Goal: Task Accomplishment & Management: Manage account settings

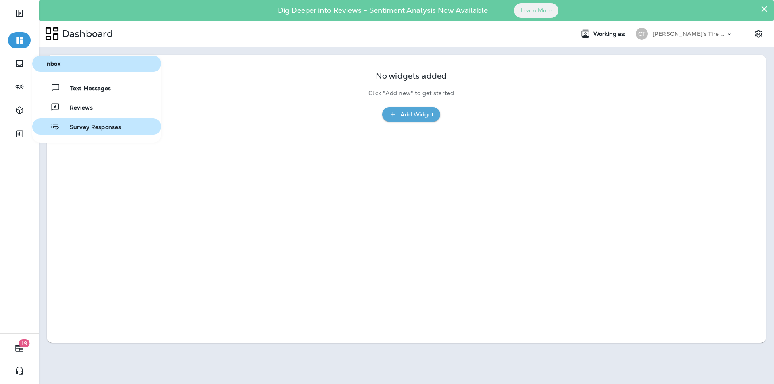
click at [91, 124] on span "Survey Responses" at bounding box center [90, 128] width 61 height 8
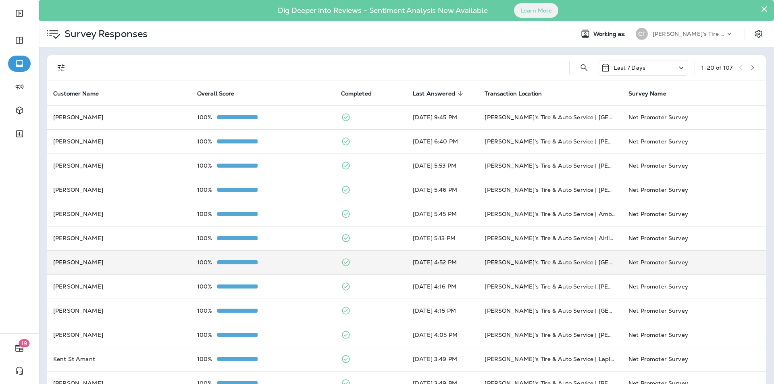
click at [297, 258] on td "100%" at bounding box center [263, 262] width 144 height 24
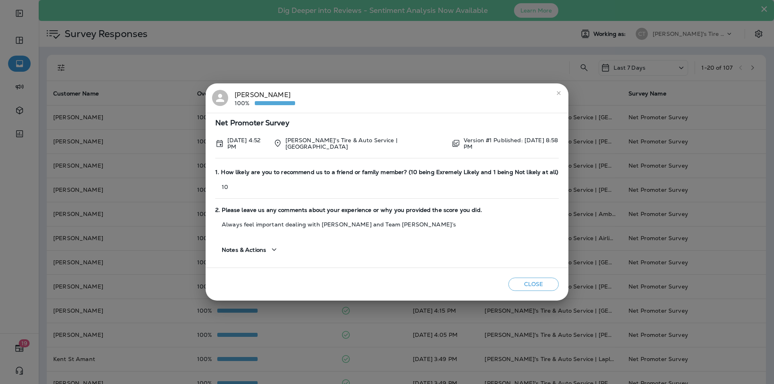
click at [559, 91] on icon "close" at bounding box center [558, 93] width 6 height 6
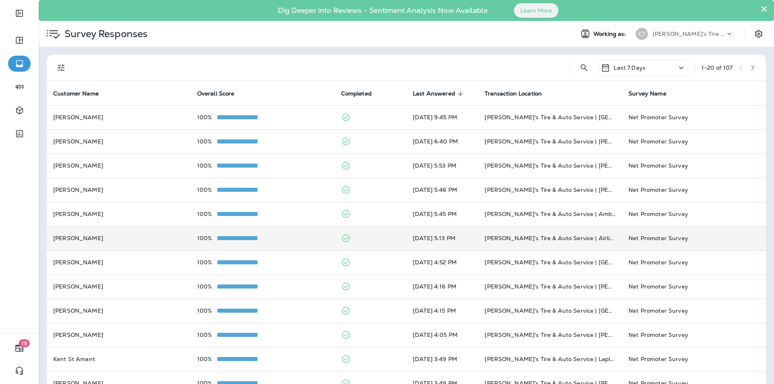
click at [376, 235] on td at bounding box center [371, 238] width 72 height 24
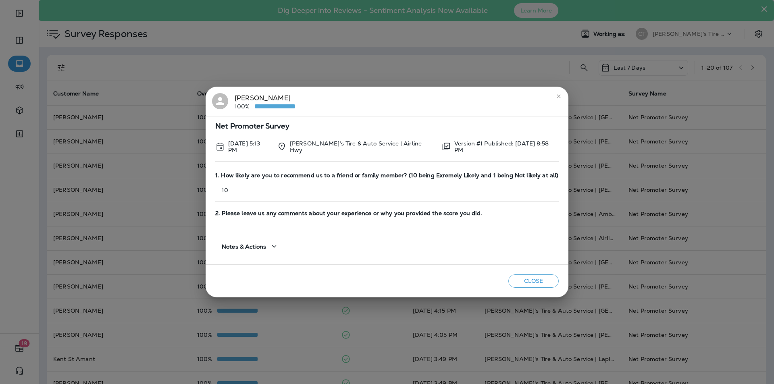
click at [559, 96] on icon "close" at bounding box center [558, 96] width 6 height 6
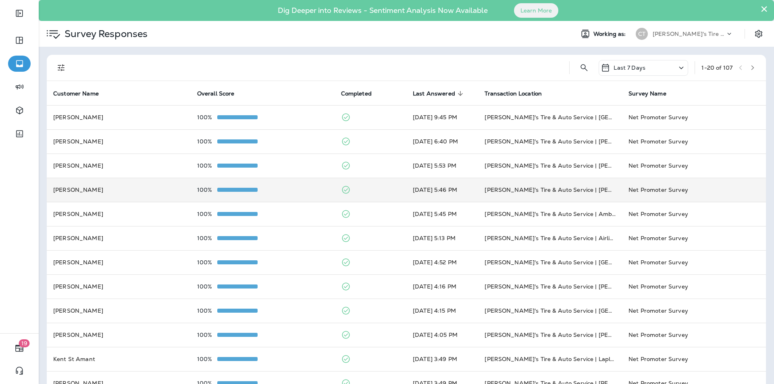
click at [307, 191] on div "100%" at bounding box center [262, 190] width 131 height 6
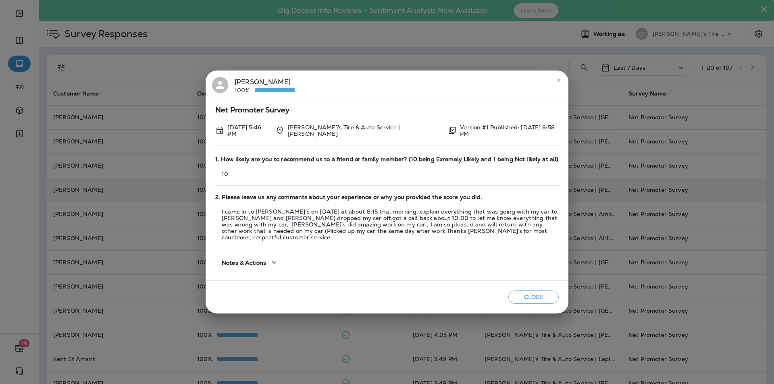
click at [391, 93] on div "[PERSON_NAME] France 100%" at bounding box center [387, 85] width 350 height 17
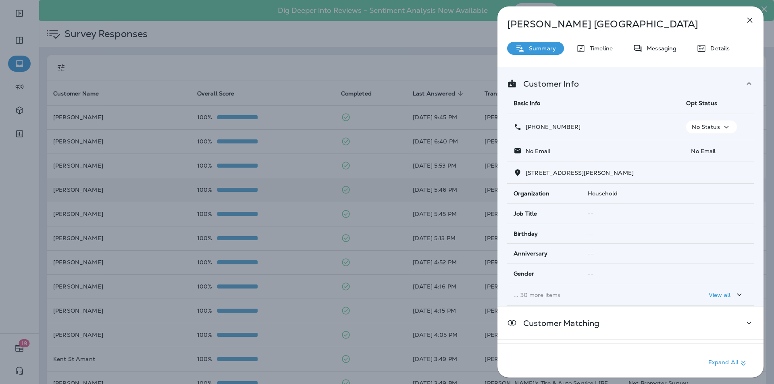
click at [750, 18] on icon "button" at bounding box center [750, 20] width 10 height 10
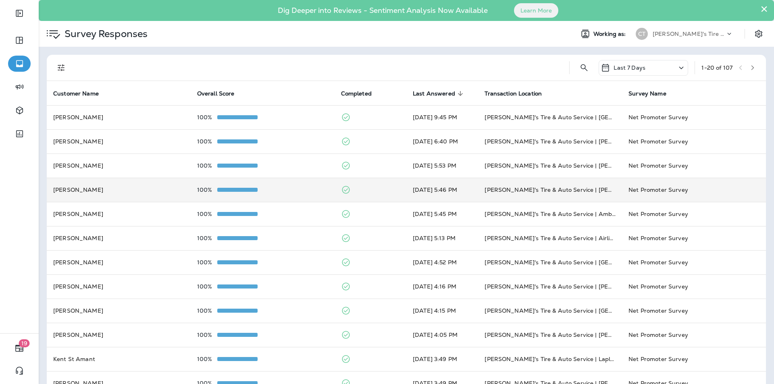
click at [302, 191] on div "100%" at bounding box center [262, 190] width 131 height 6
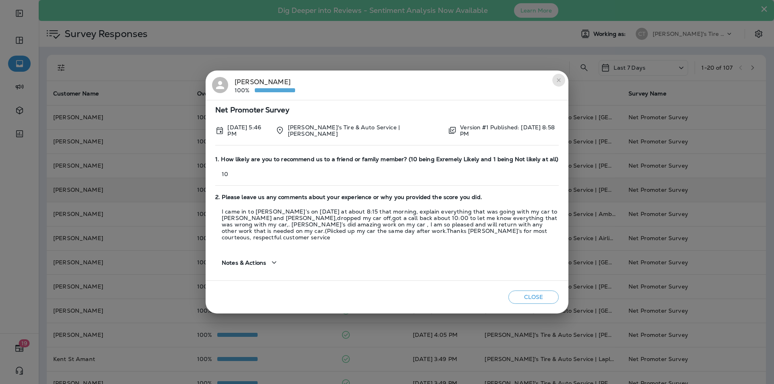
click at [557, 82] on icon "close" at bounding box center [558, 80] width 6 height 6
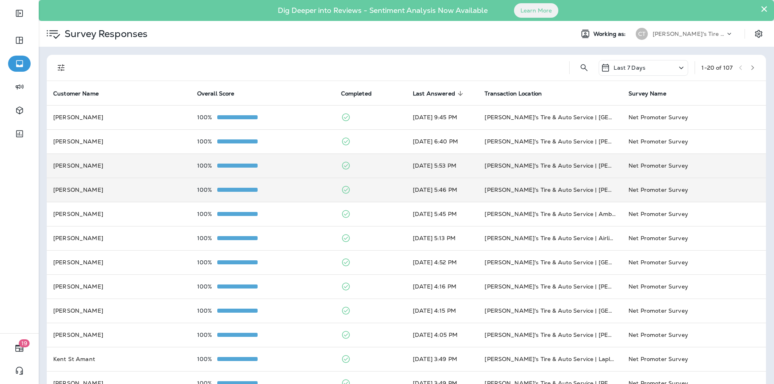
click at [370, 168] on td at bounding box center [371, 166] width 72 height 24
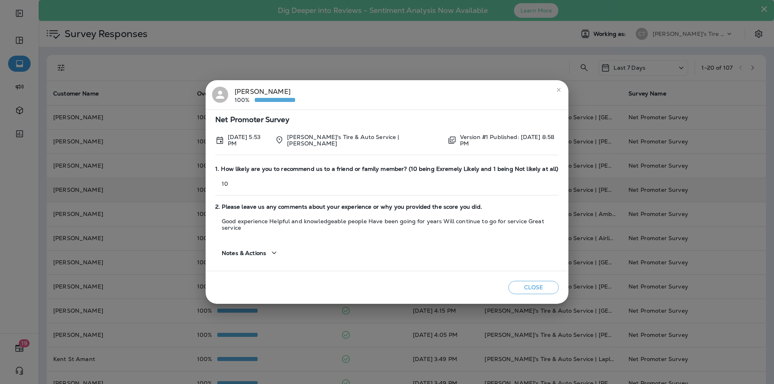
click at [559, 91] on icon "close" at bounding box center [559, 90] width 4 height 4
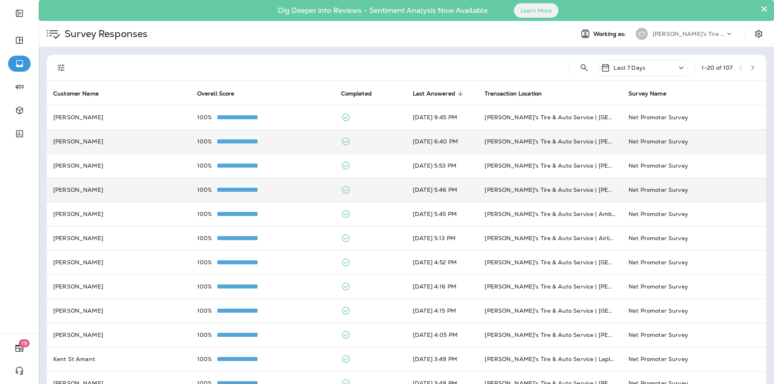
click at [376, 139] on td at bounding box center [371, 141] width 72 height 24
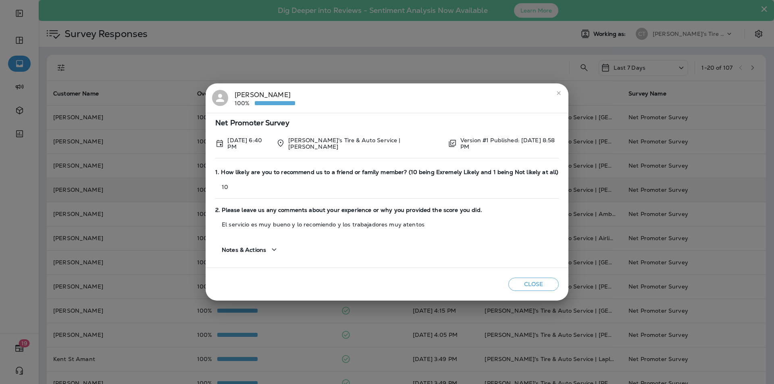
click at [555, 93] on icon "close" at bounding box center [558, 93] width 6 height 6
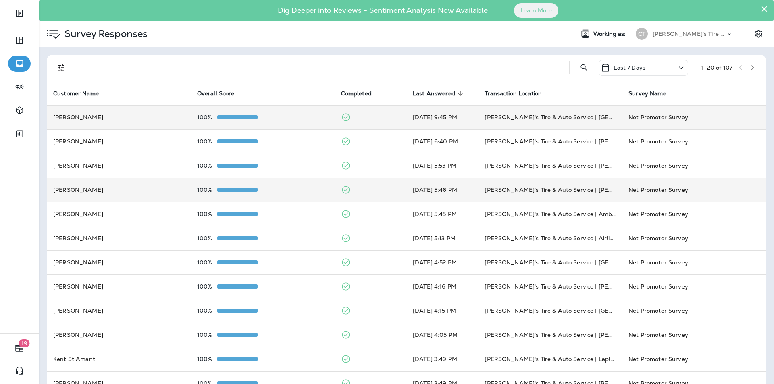
click at [375, 116] on td at bounding box center [371, 117] width 72 height 24
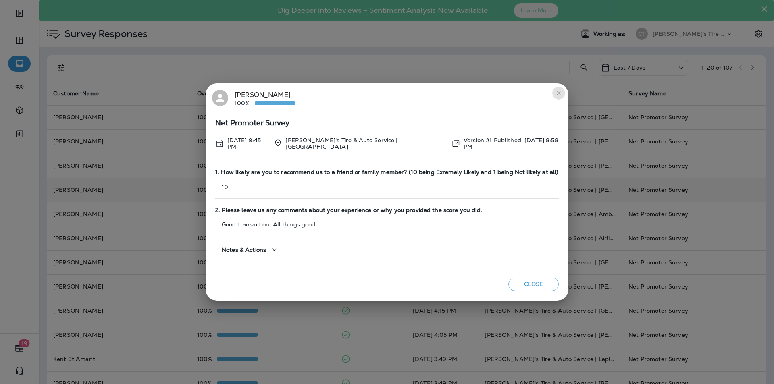
click at [560, 93] on icon "close" at bounding box center [558, 93] width 6 height 6
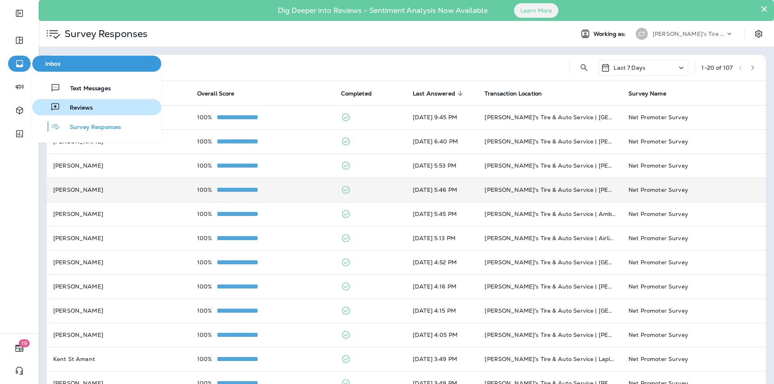
click at [83, 106] on span "Reviews" at bounding box center [76, 108] width 33 height 8
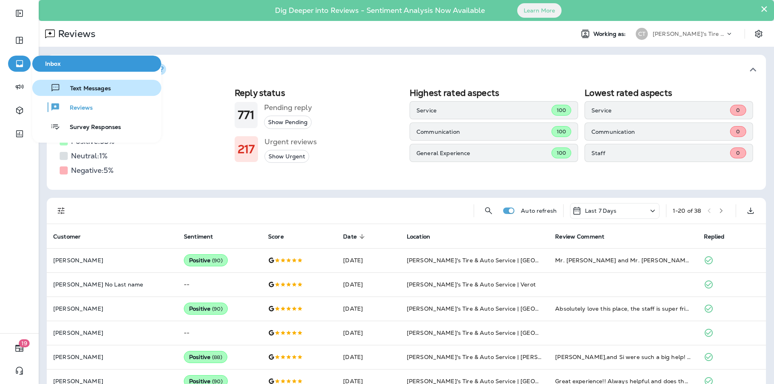
click at [83, 87] on span "Text Messages" at bounding box center [85, 89] width 50 height 8
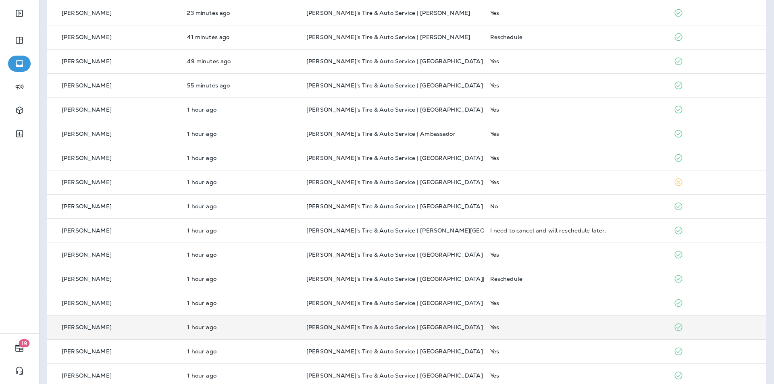
scroll to position [213, 0]
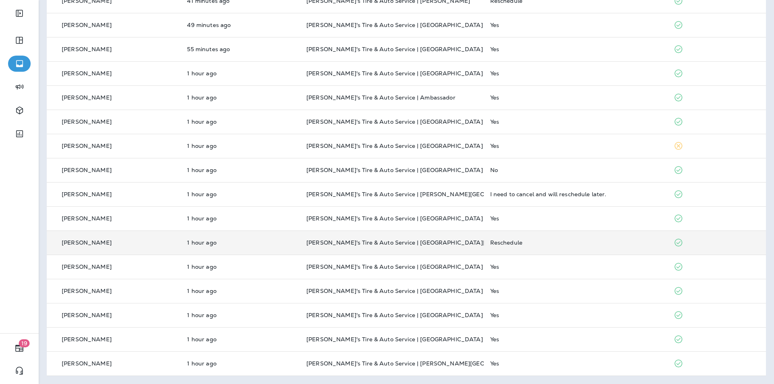
click at [597, 241] on div "Reschedule" at bounding box center [575, 242] width 171 height 6
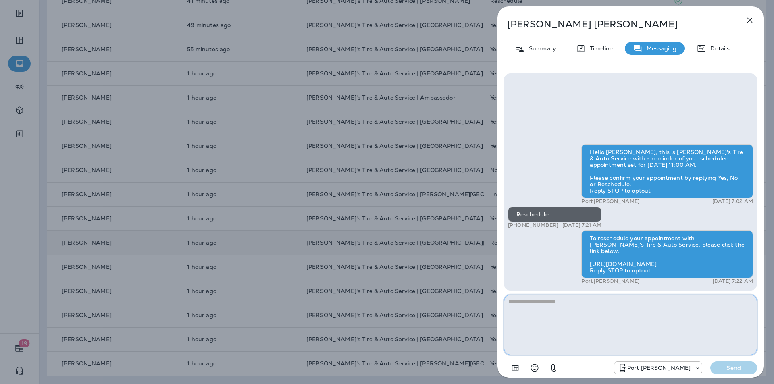
paste textarea "**********"
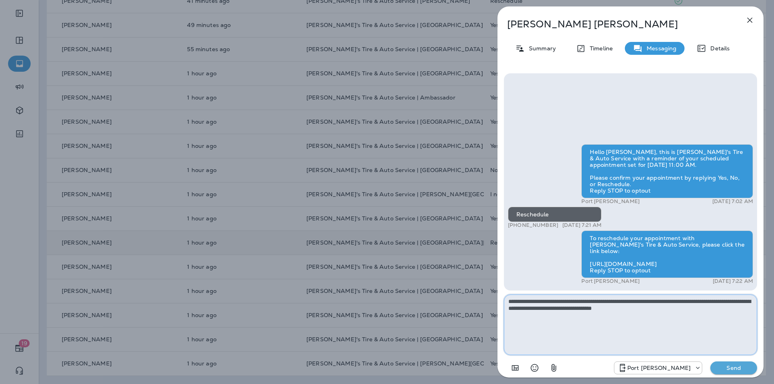
type textarea "**********"
click at [729, 367] on p "Send" at bounding box center [734, 367] width 34 height 7
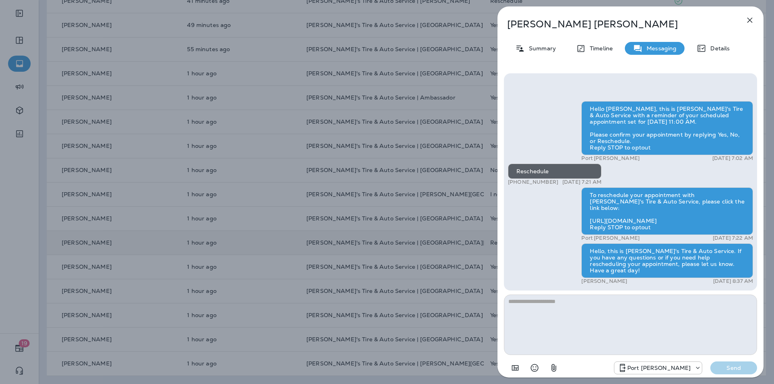
click at [752, 21] on icon "button" at bounding box center [750, 20] width 10 height 10
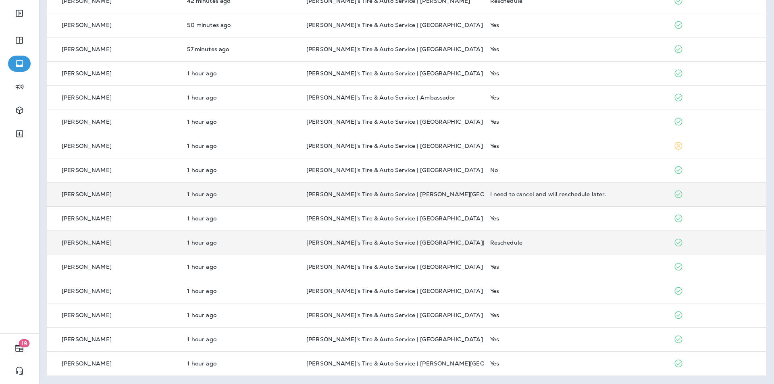
click at [460, 192] on p "[PERSON_NAME]'s Tire & Auto Service | [PERSON_NAME][GEOGRAPHIC_DATA]" at bounding box center [391, 194] width 171 height 6
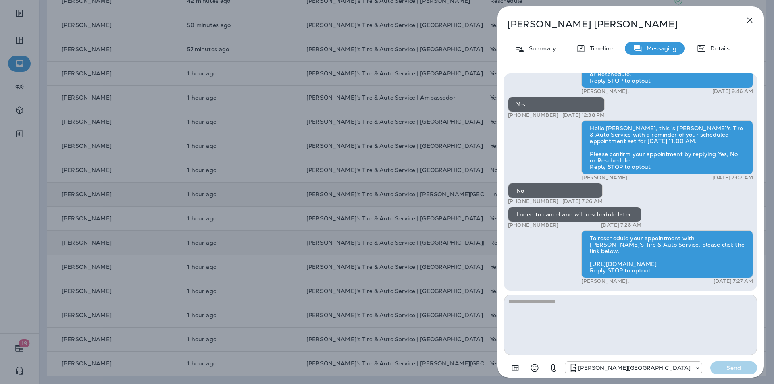
click at [751, 20] on icon "button" at bounding box center [750, 20] width 10 height 10
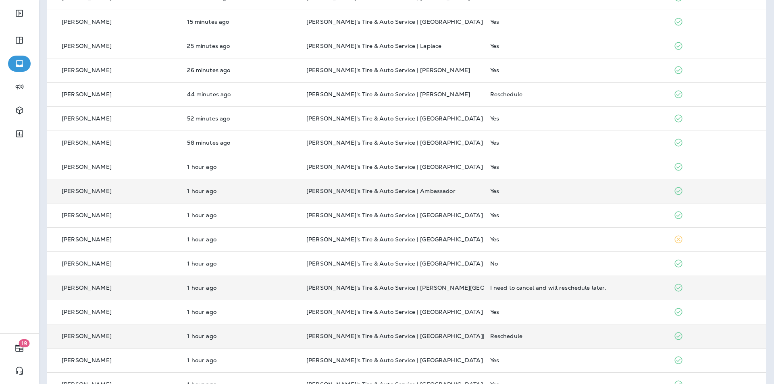
scroll to position [92, 0]
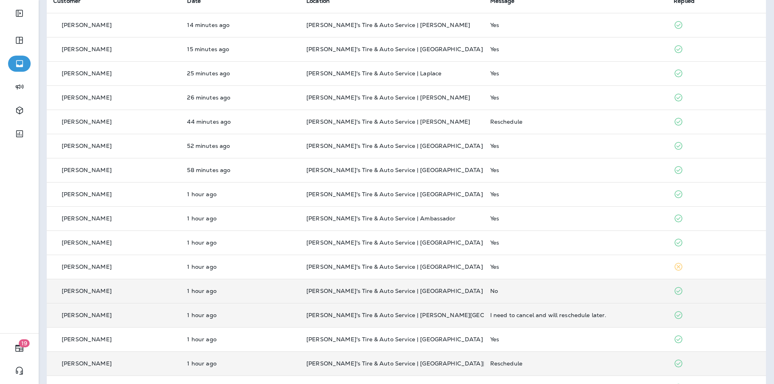
click at [598, 291] on div "No" at bounding box center [575, 291] width 171 height 6
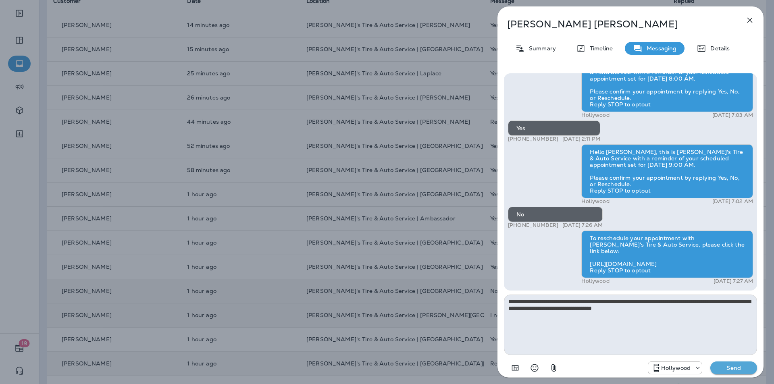
type textarea "**********"
click at [734, 366] on p "Send" at bounding box center [734, 367] width 34 height 7
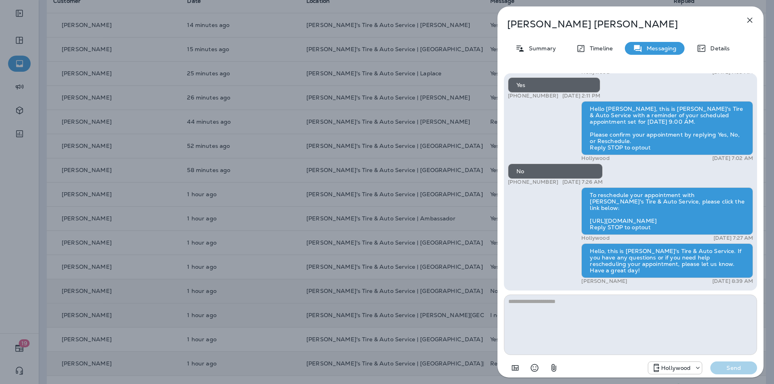
click at [752, 20] on icon "button" at bounding box center [750, 20] width 10 height 10
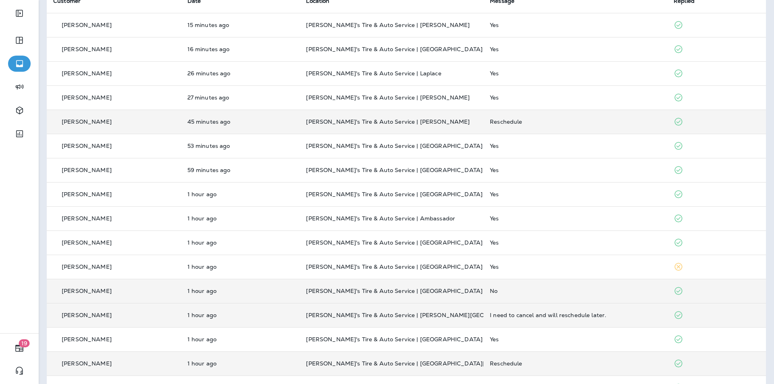
click at [592, 119] on div "Reschedule" at bounding box center [575, 121] width 171 height 6
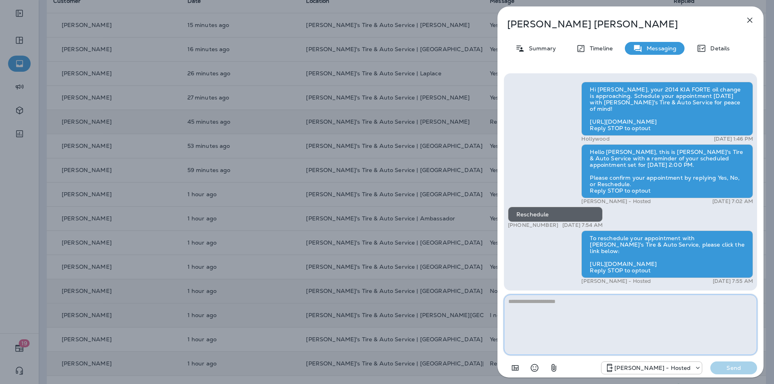
paste textarea "**********"
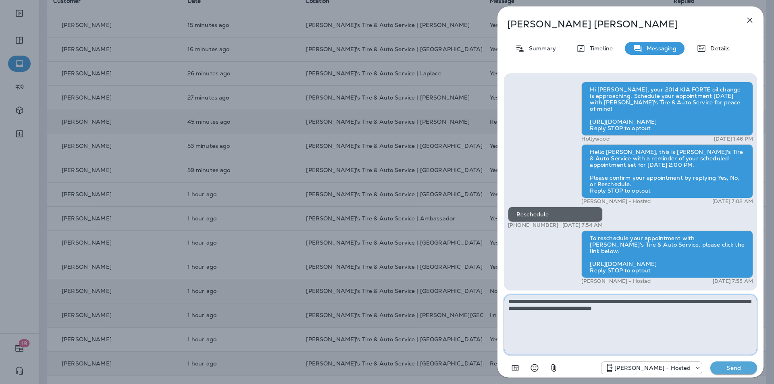
type textarea "**********"
click at [737, 369] on p "Send" at bounding box center [734, 367] width 34 height 7
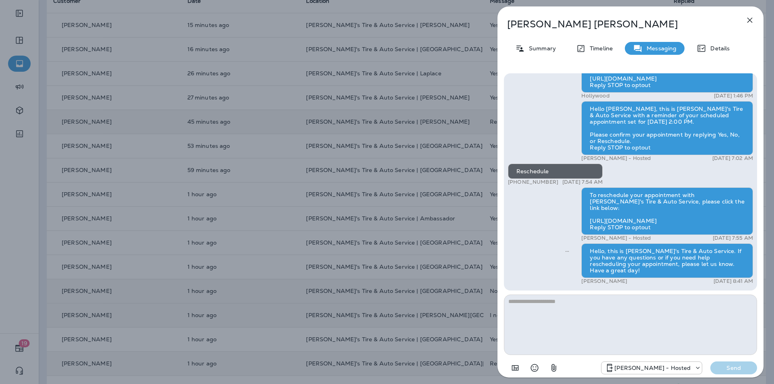
click at [750, 17] on icon "button" at bounding box center [750, 20] width 10 height 10
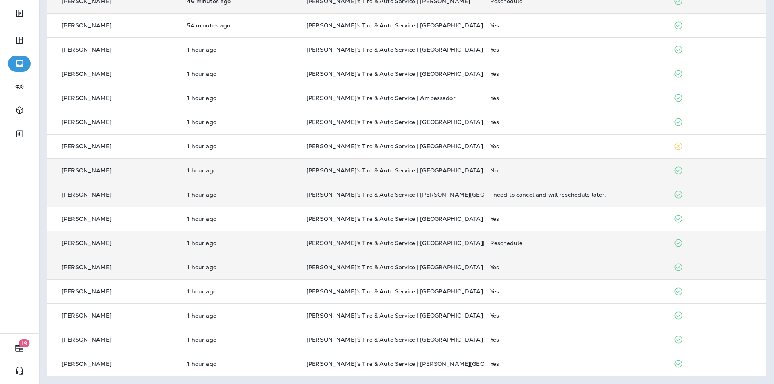
scroll to position [213, 0]
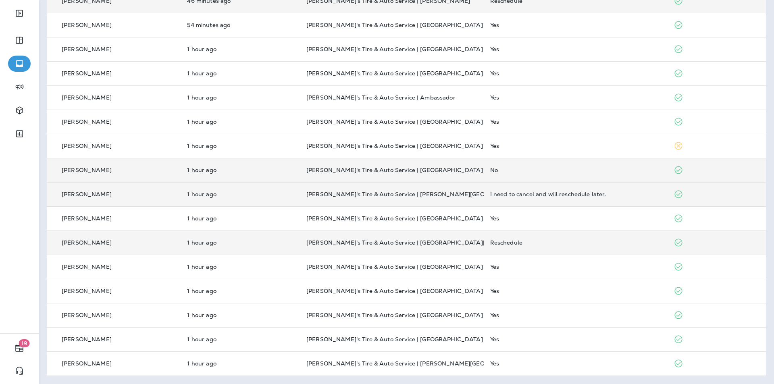
click at [594, 242] on div "Reschedule" at bounding box center [575, 242] width 171 height 6
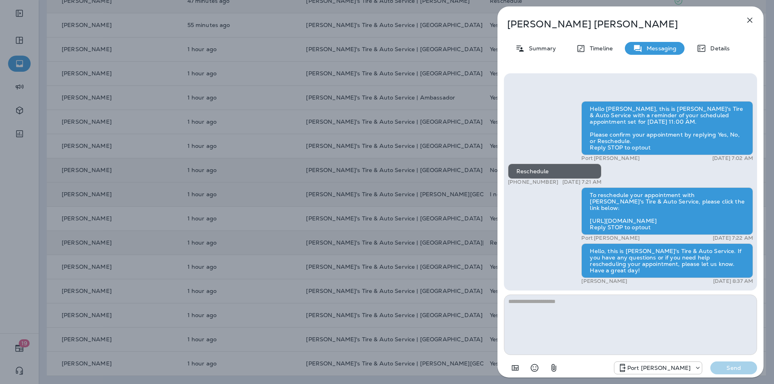
click at [751, 19] on icon "button" at bounding box center [749, 20] width 5 height 5
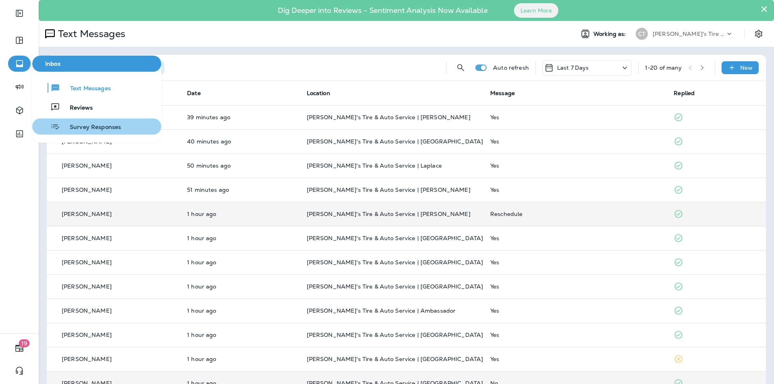
click at [87, 126] on span "Survey Responses" at bounding box center [90, 128] width 61 height 8
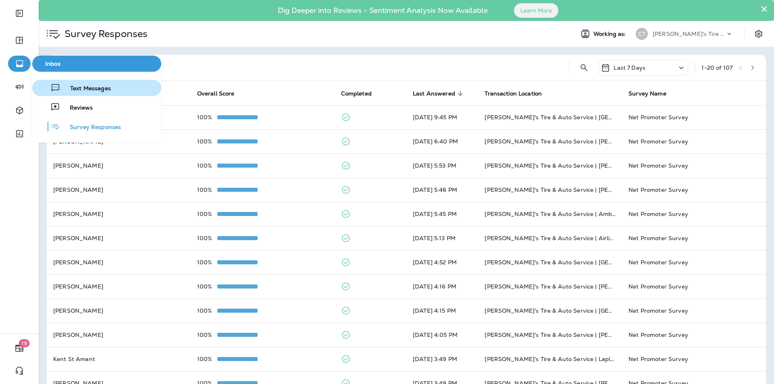
click at [83, 87] on span "Text Messages" at bounding box center [85, 89] width 50 height 8
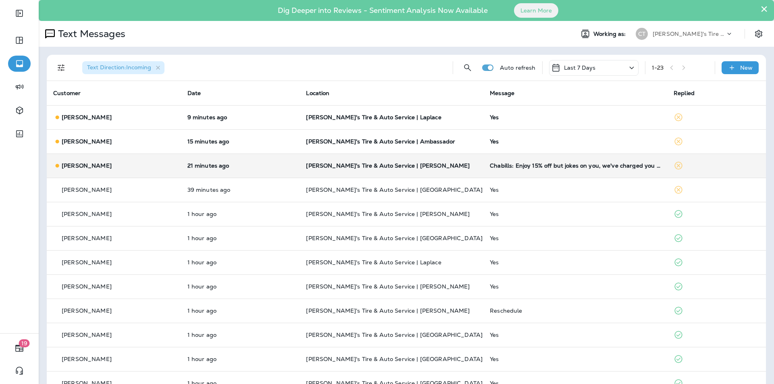
click at [459, 164] on p "[PERSON_NAME]'s Tire & Auto Service | [PERSON_NAME]" at bounding box center [391, 165] width 171 height 6
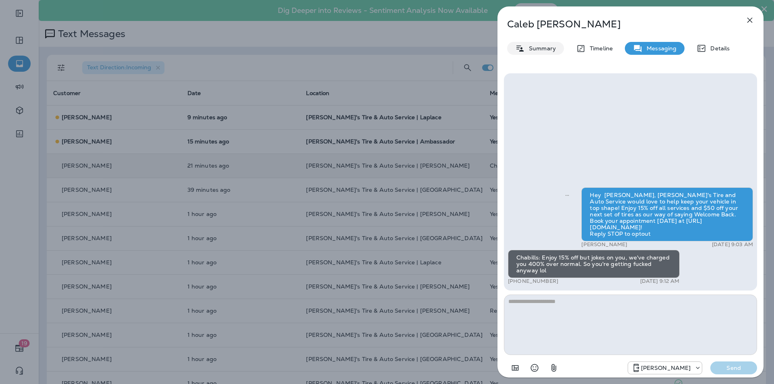
click at [532, 45] on p "Summary" at bounding box center [540, 48] width 31 height 6
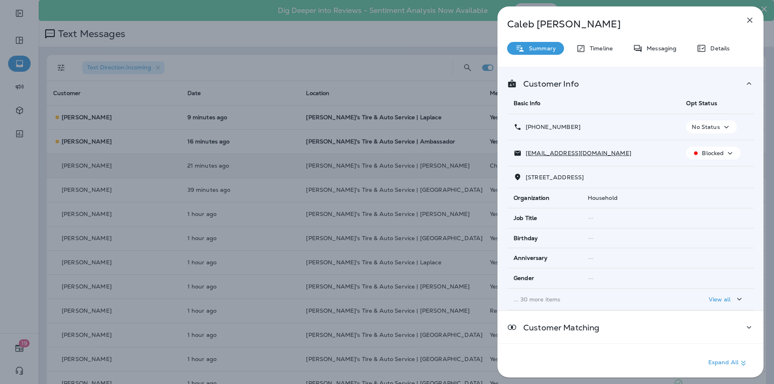
click at [722, 125] on icon "button" at bounding box center [726, 127] width 10 height 10
click at [701, 145] on p "Opt out" at bounding box center [706, 146] width 22 height 6
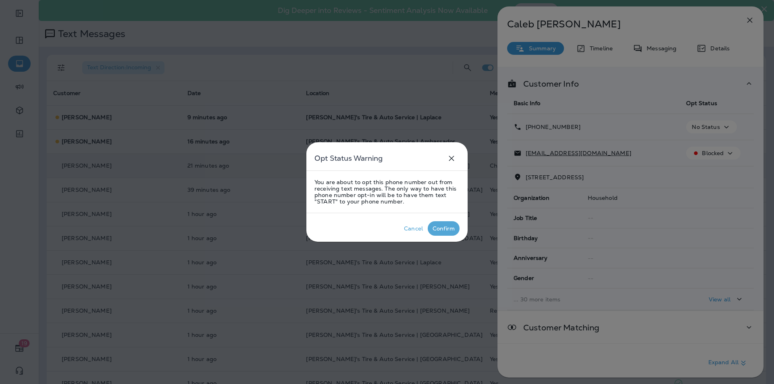
click at [444, 228] on div "Confirm" at bounding box center [443, 228] width 22 height 6
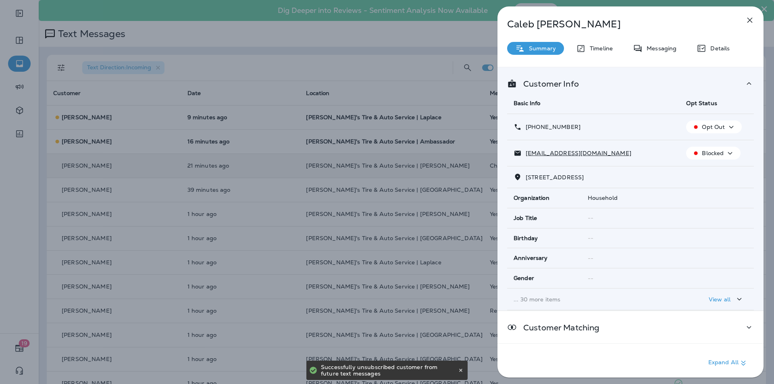
click at [751, 20] on icon "button" at bounding box center [750, 20] width 10 height 10
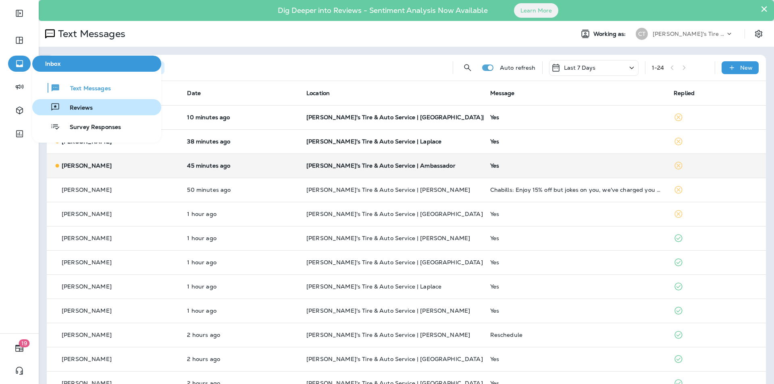
click at [67, 108] on span "Reviews" at bounding box center [76, 108] width 33 height 8
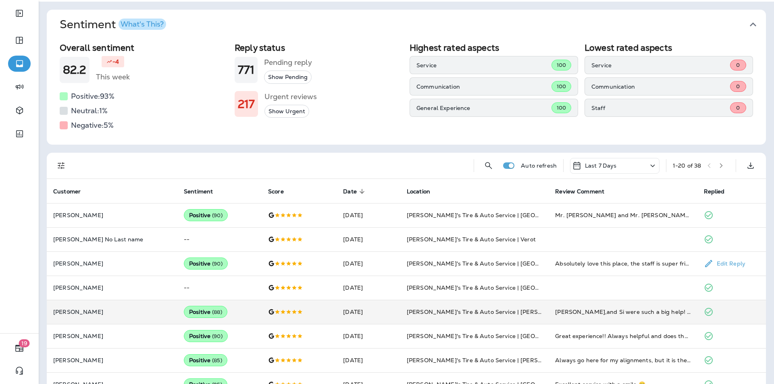
scroll to position [161, 0]
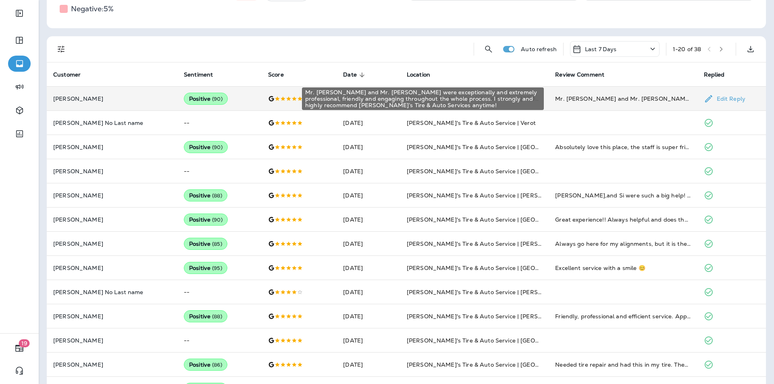
click at [646, 98] on div "Mr. [PERSON_NAME] and Mr. [PERSON_NAME] were exceptionally and extremely profes…" at bounding box center [622, 99] width 135 height 8
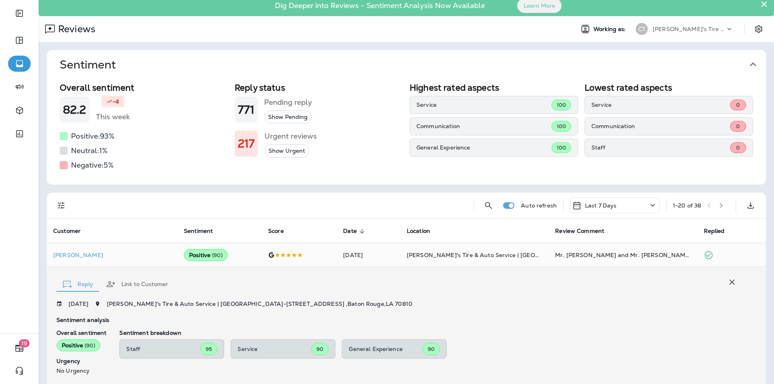
scroll to position [0, 0]
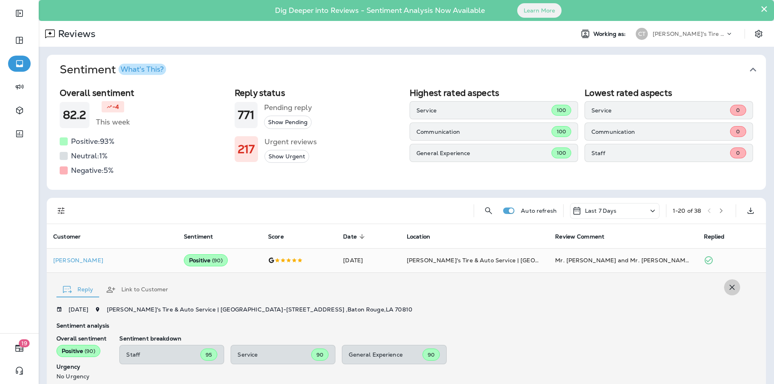
click at [730, 288] on icon "button" at bounding box center [732, 287] width 5 height 5
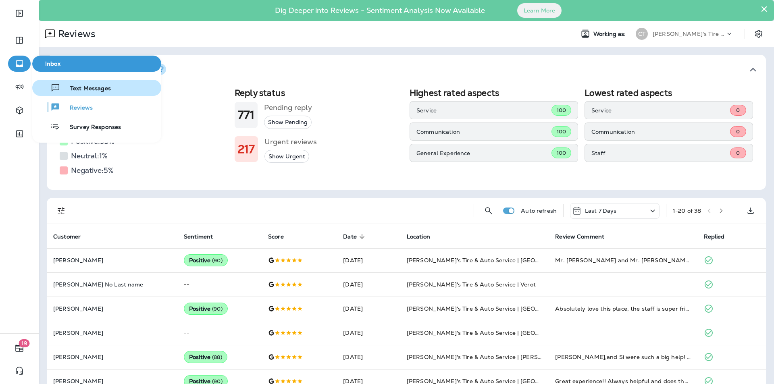
click at [65, 86] on span "Text Messages" at bounding box center [85, 89] width 50 height 8
